Goal: Complete application form

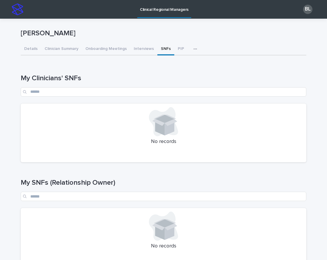
scroll to position [161, 0]
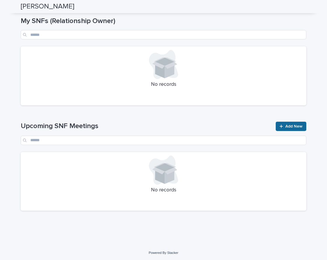
click at [284, 125] on div at bounding box center [282, 126] width 6 height 4
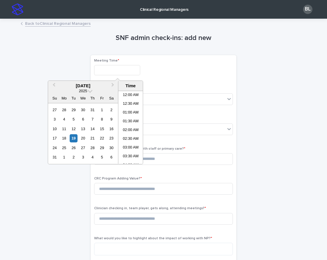
click at [113, 70] on input "text" at bounding box center [117, 70] width 46 height 10
click at [131, 130] on li "11:30 AM" at bounding box center [130, 127] width 25 height 9
type input "**********"
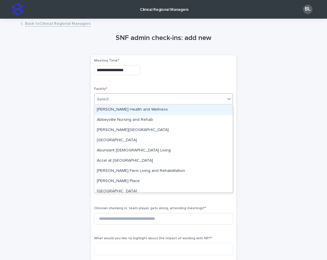
click at [112, 100] on div "Select..." at bounding box center [159, 99] width 131 height 10
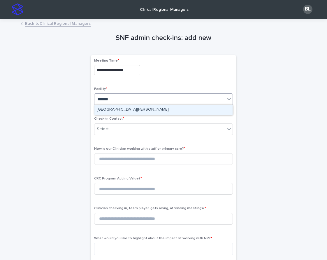
type input "********"
click at [119, 112] on div "[GEOGRAPHIC_DATA][PERSON_NAME]" at bounding box center [163, 110] width 138 height 10
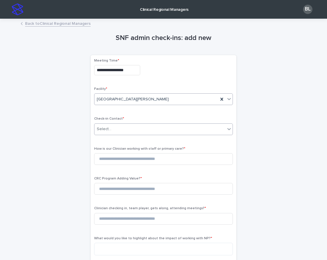
click at [113, 129] on div "Select..." at bounding box center [159, 129] width 131 height 10
type input "**********"
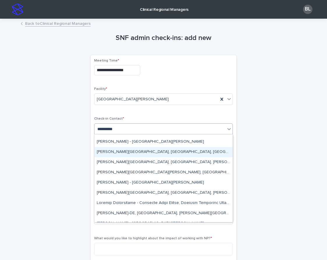
scroll to position [66, 0]
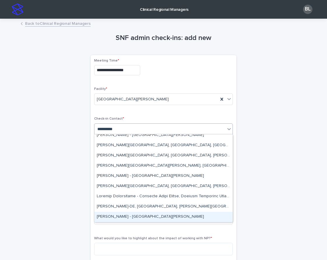
click at [135, 218] on div "[PERSON_NAME] - [GEOGRAPHIC_DATA][PERSON_NAME]" at bounding box center [163, 216] width 138 height 10
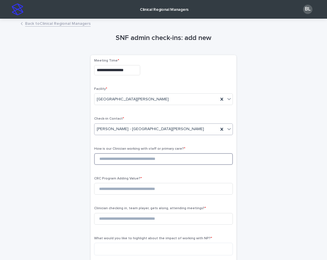
click at [108, 160] on input at bounding box center [163, 159] width 139 height 12
type input "*"
click at [112, 188] on input at bounding box center [163, 189] width 139 height 12
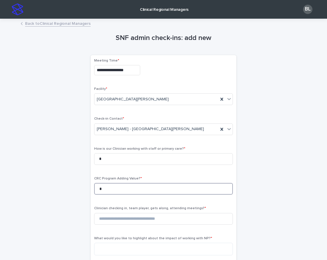
scroll to position [38, 0]
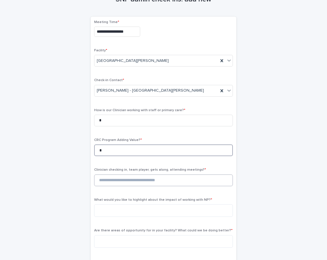
type input "*"
click at [115, 179] on input at bounding box center [163, 180] width 139 height 12
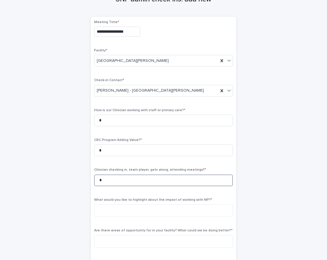
scroll to position [43, 0]
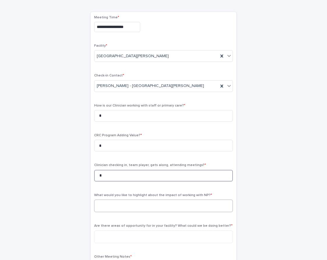
type input "*"
click at [129, 202] on textarea at bounding box center [163, 205] width 139 height 13
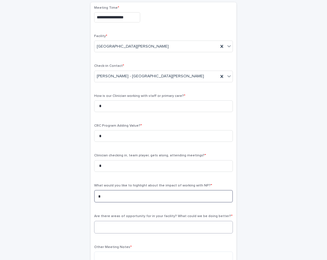
type textarea "*"
click at [121, 226] on textarea at bounding box center [163, 227] width 139 height 13
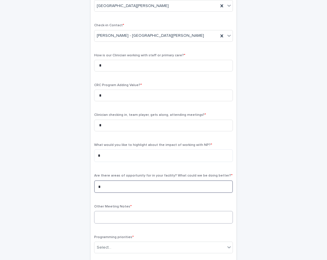
type textarea "*"
click at [113, 216] on textarea at bounding box center [163, 217] width 139 height 13
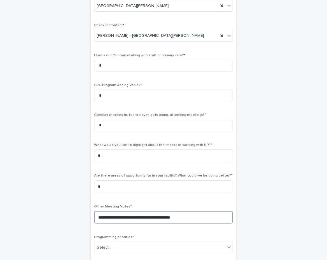
scroll to position [140, 0]
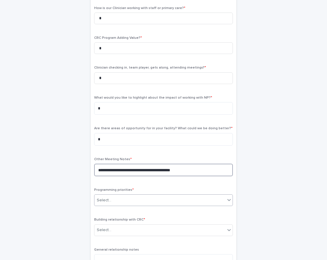
type textarea "**********"
click at [121, 200] on div "Select..." at bounding box center [159, 200] width 131 height 10
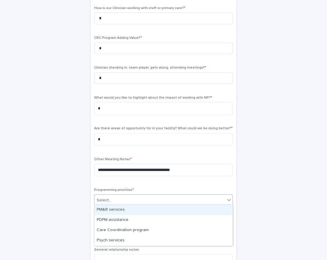
click at [112, 209] on div "PM&R services" at bounding box center [163, 209] width 138 height 10
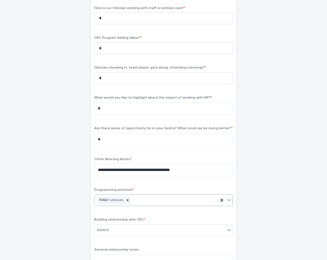
scroll to position [162, 0]
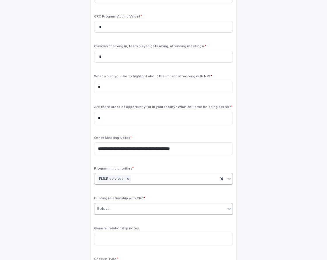
click at [112, 206] on input "text" at bounding box center [112, 208] width 1 height 5
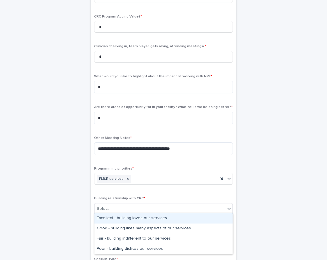
click at [110, 216] on div "Excellent - building loves our services" at bounding box center [163, 218] width 138 height 10
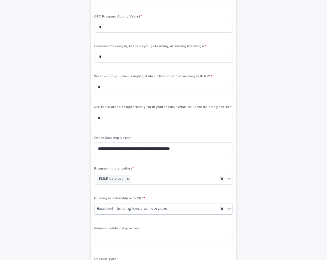
scroll to position [171, 0]
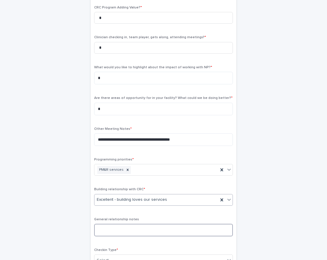
click at [108, 227] on textarea at bounding box center [163, 229] width 139 height 13
type textarea "*"
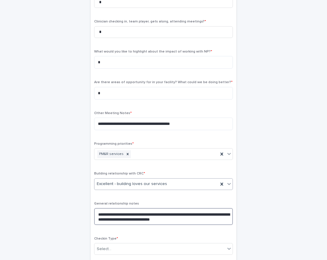
scroll to position [239, 0]
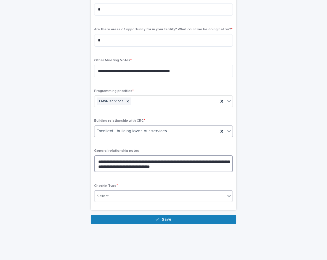
type textarea "**********"
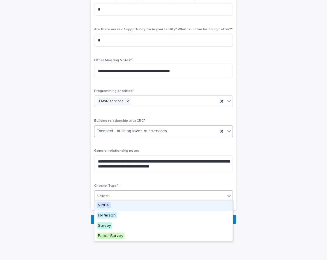
click at [108, 196] on div "Select..." at bounding box center [104, 196] width 15 height 6
click at [109, 204] on span "Virtual" at bounding box center [104, 205] width 14 height 6
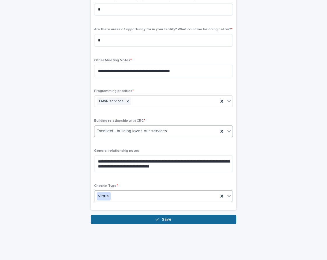
click at [127, 217] on button "Save" at bounding box center [164, 218] width 146 height 9
